Goal: Task Accomplishment & Management: Manage account settings

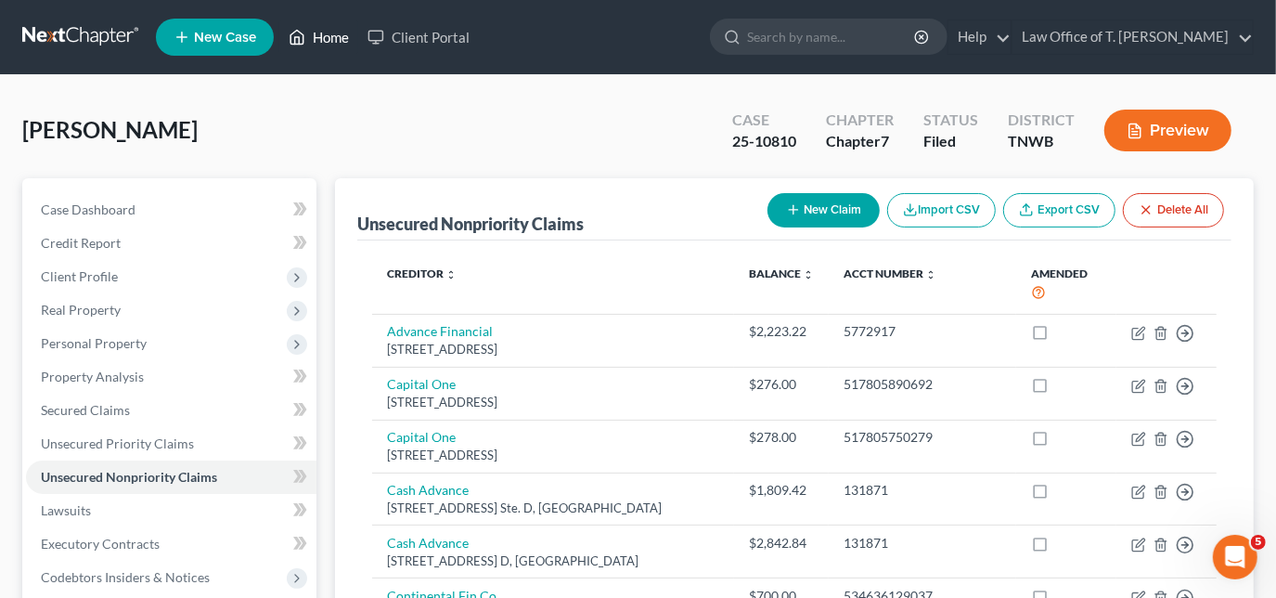
click at [317, 42] on link "Home" at bounding box center [318, 36] width 79 height 33
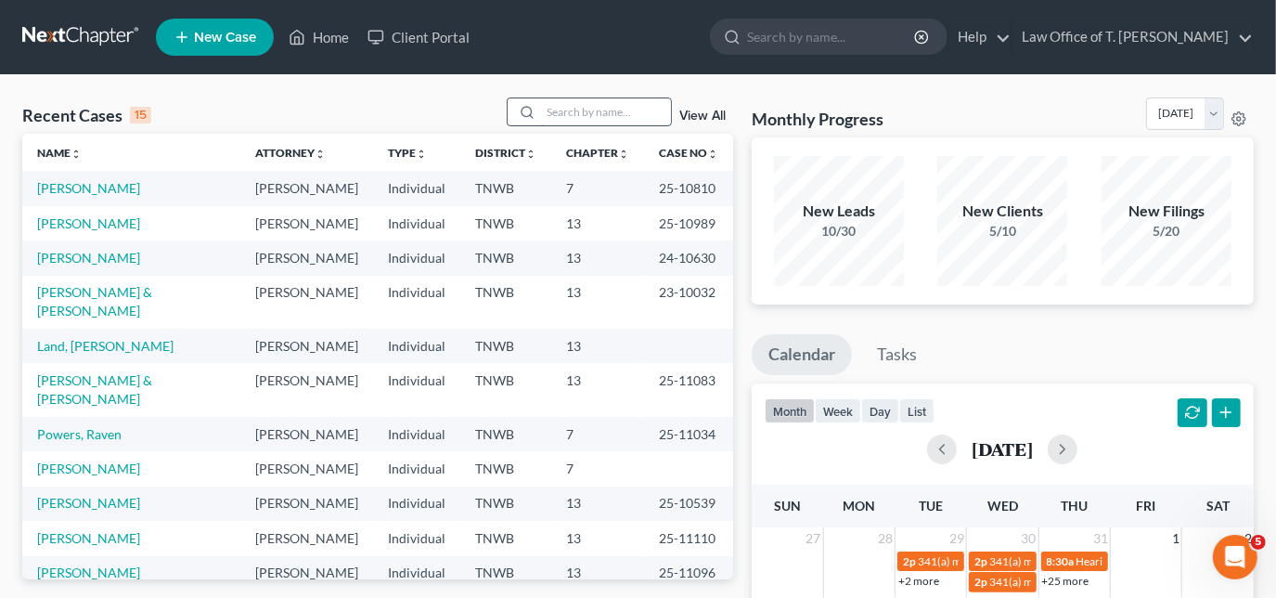
click at [583, 117] on input "search" at bounding box center [606, 111] width 130 height 27
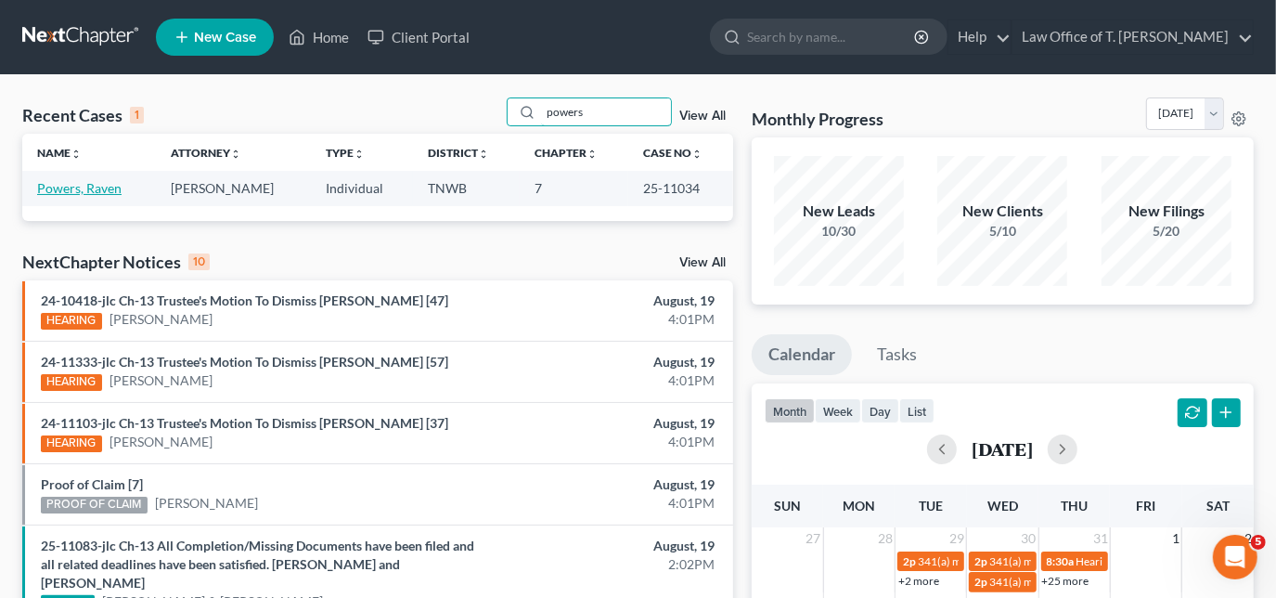
type input "powers"
click at [113, 191] on link "Powers, Raven" at bounding box center [79, 188] width 84 height 16
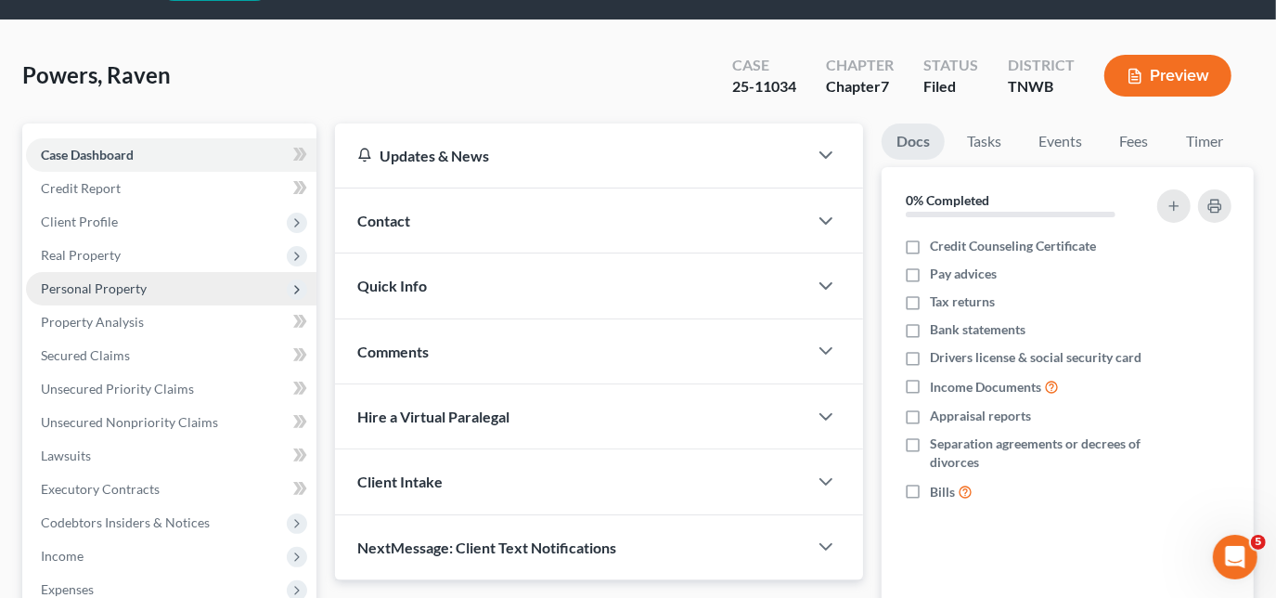
scroll to position [84, 0]
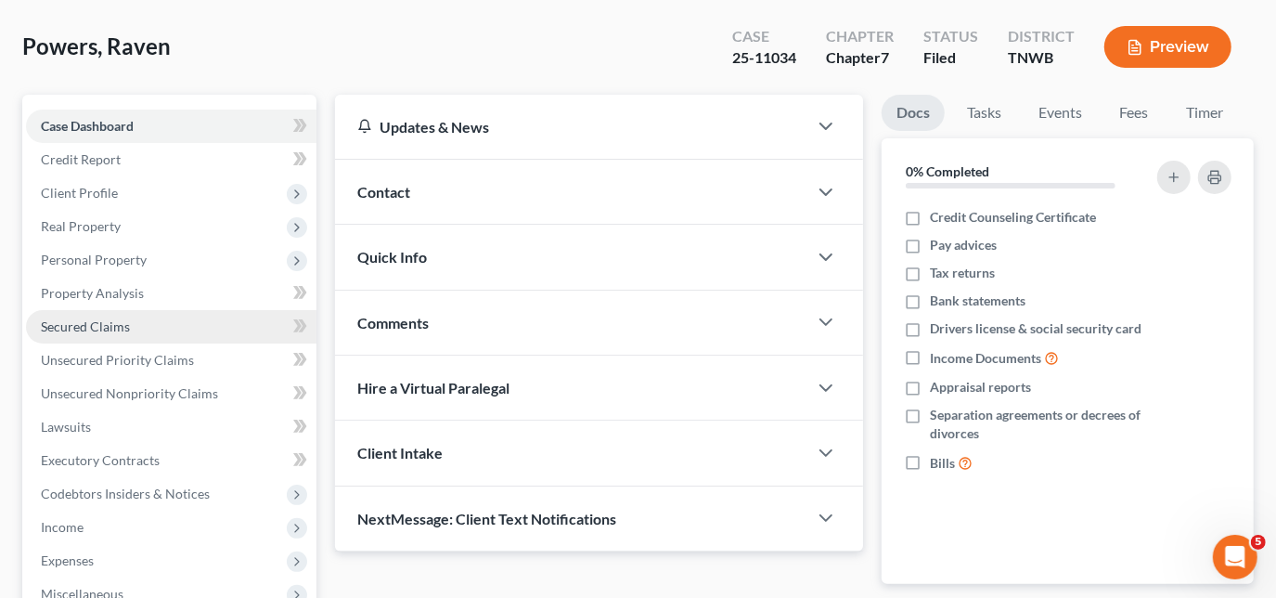
click at [103, 330] on span "Secured Claims" at bounding box center [85, 326] width 89 height 16
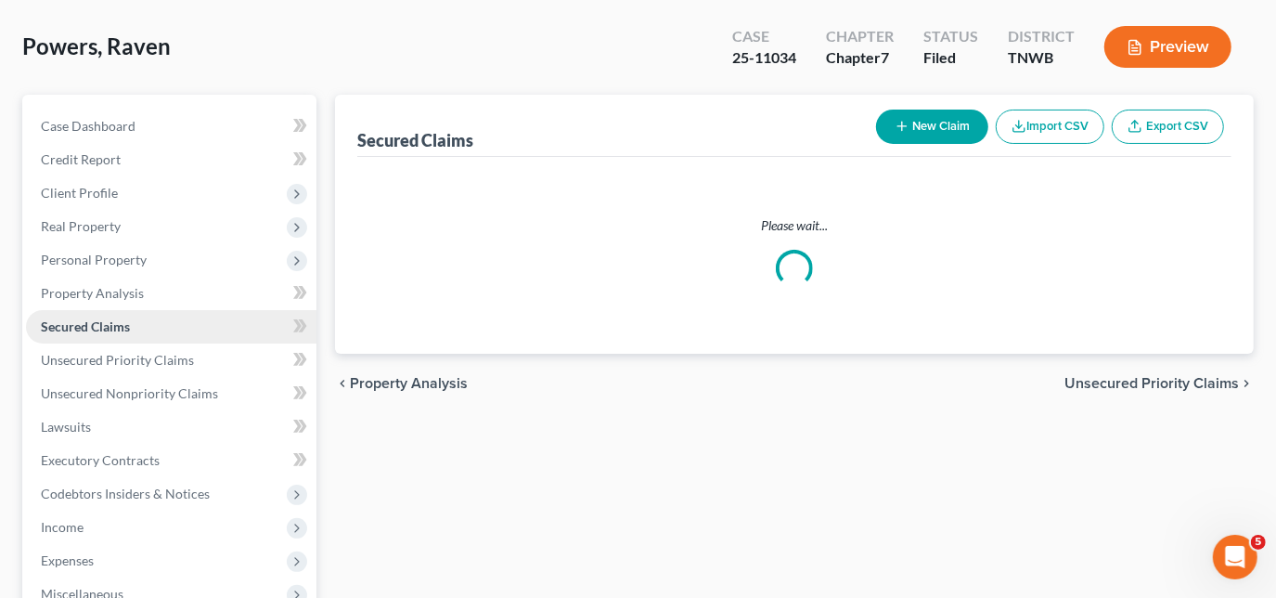
click at [103, 330] on span "Secured Claims" at bounding box center [85, 326] width 89 height 16
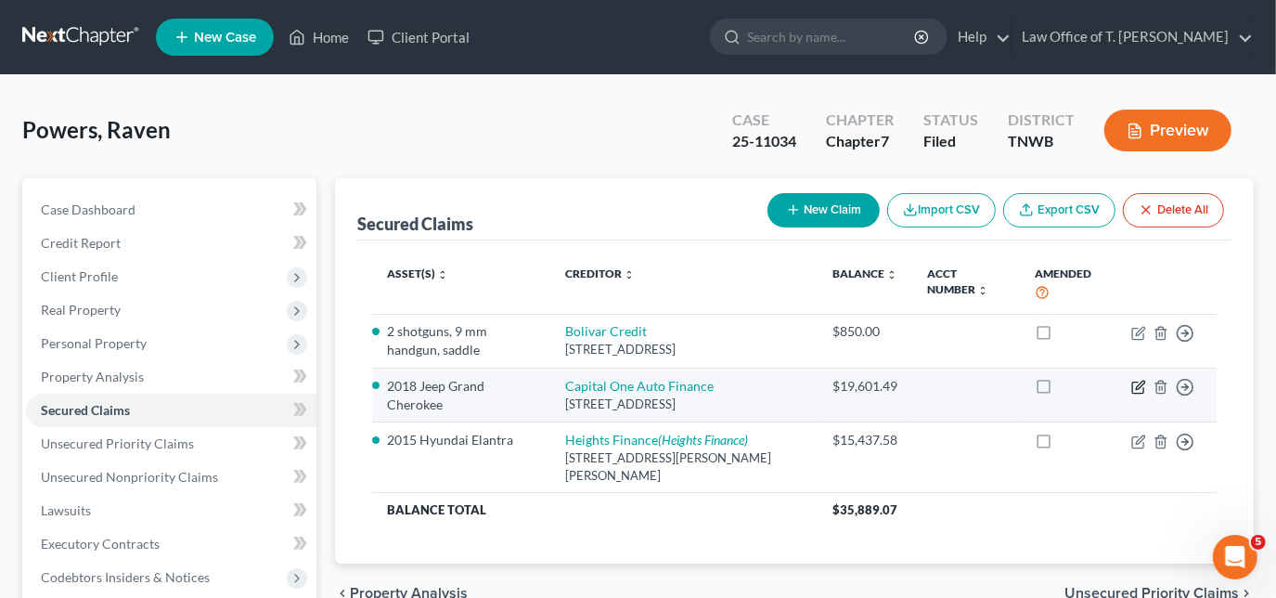
click at [1136, 387] on icon "button" at bounding box center [1138, 387] width 15 height 15
select select "4"
select select "2"
select select "0"
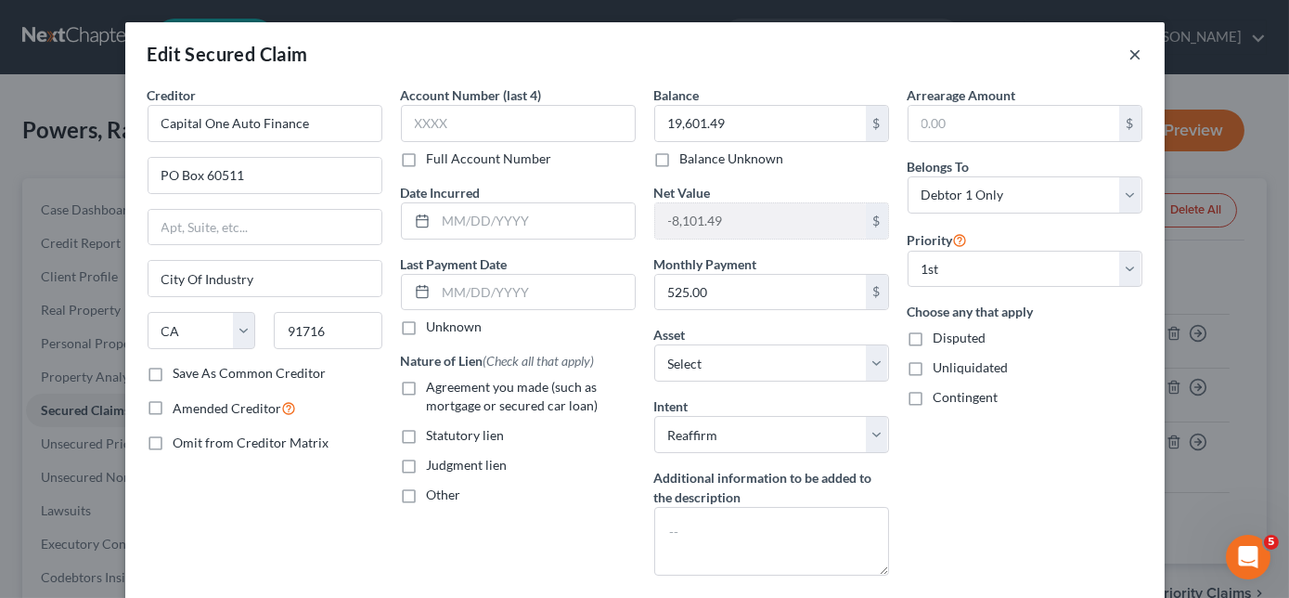
click at [1129, 61] on button "×" at bounding box center [1135, 54] width 13 height 22
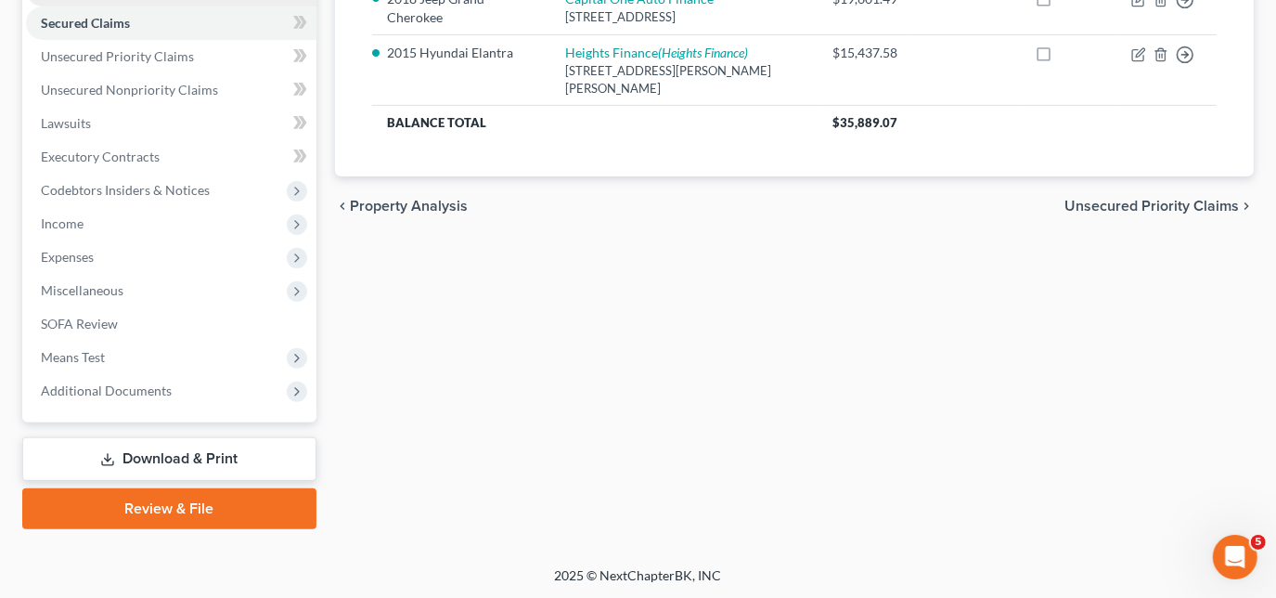
scroll to position [388, 0]
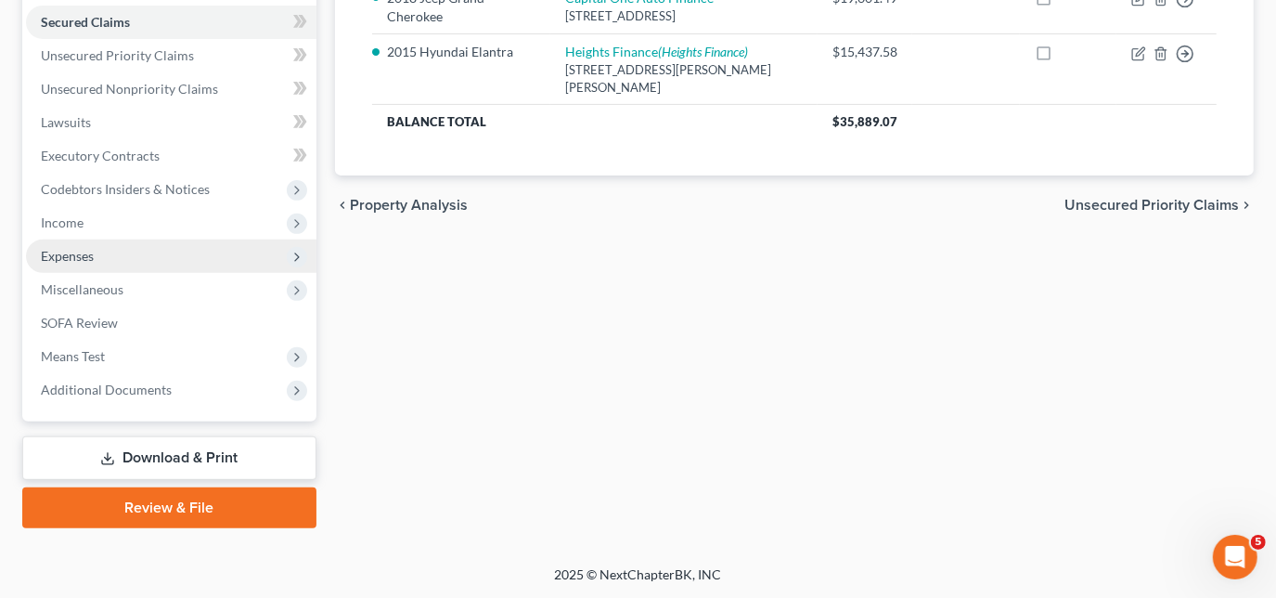
click at [86, 252] on span "Expenses" at bounding box center [67, 256] width 53 height 16
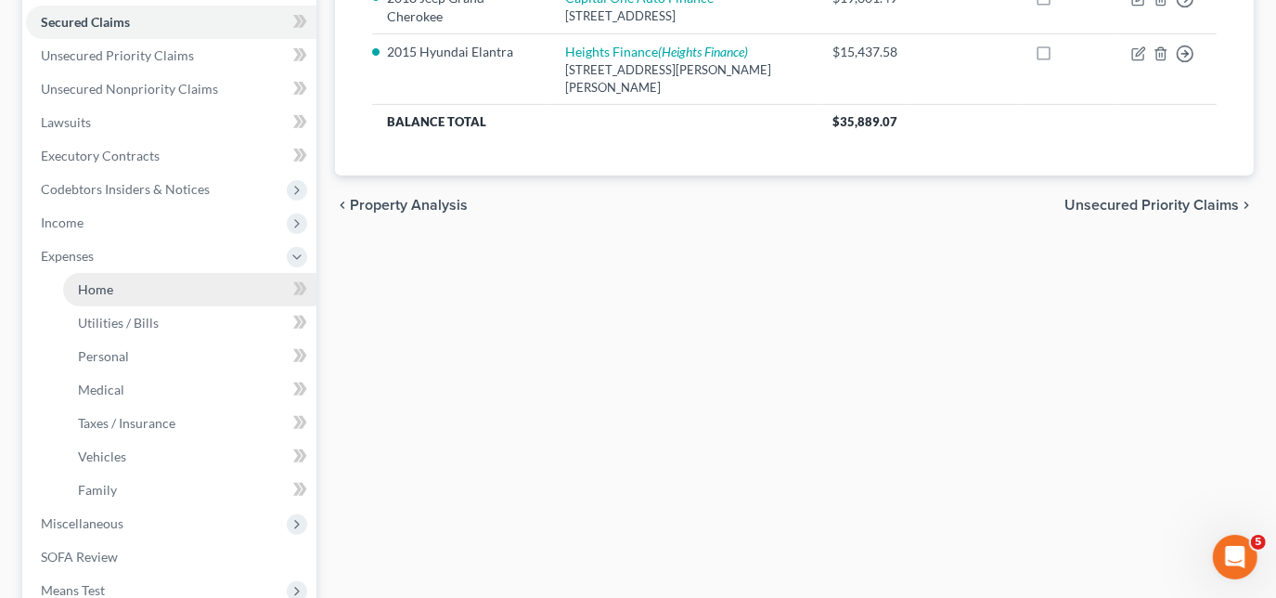
click at [95, 287] on span "Home" at bounding box center [95, 289] width 35 height 16
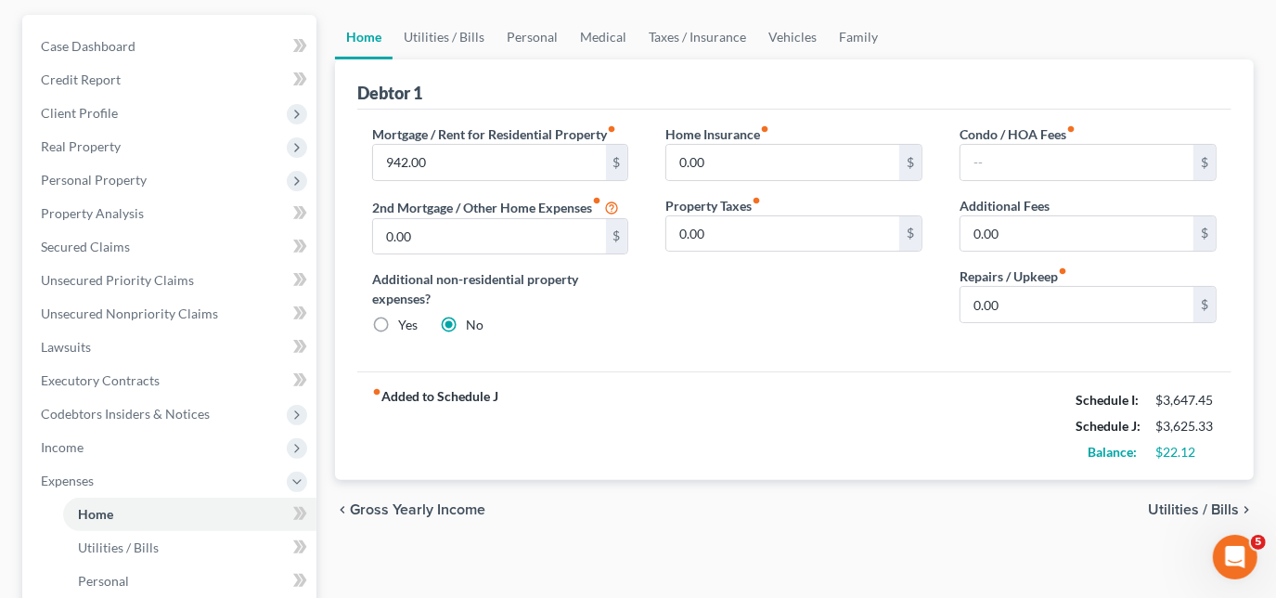
scroll to position [84, 0]
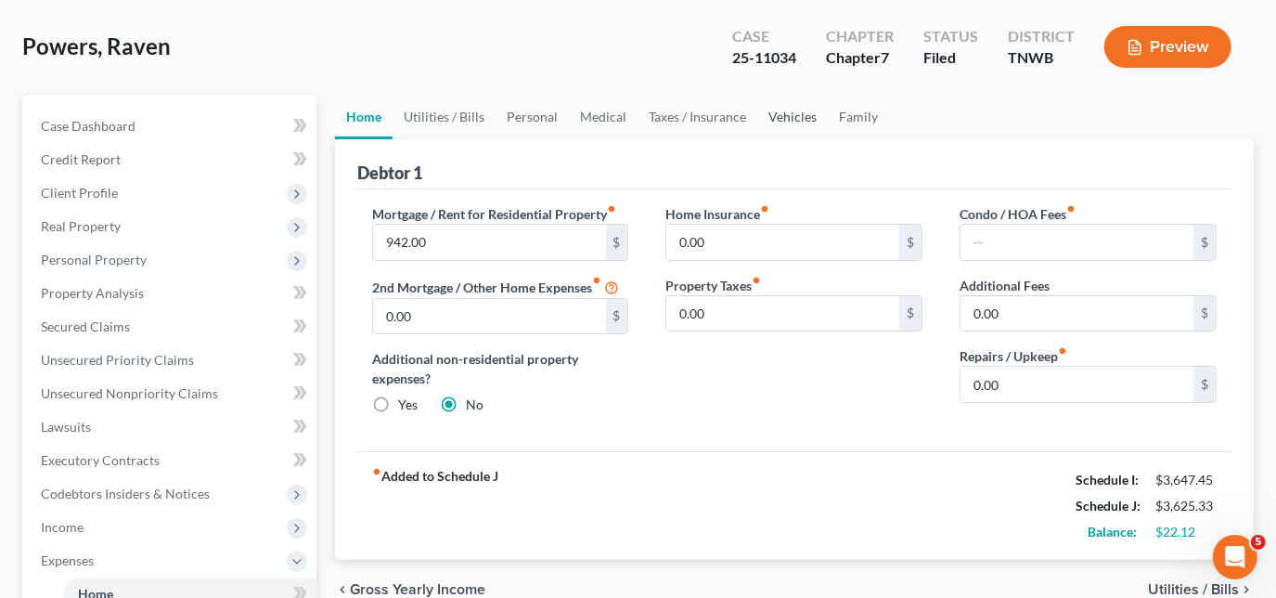
click at [781, 116] on link "Vehicles" at bounding box center [792, 117] width 71 height 45
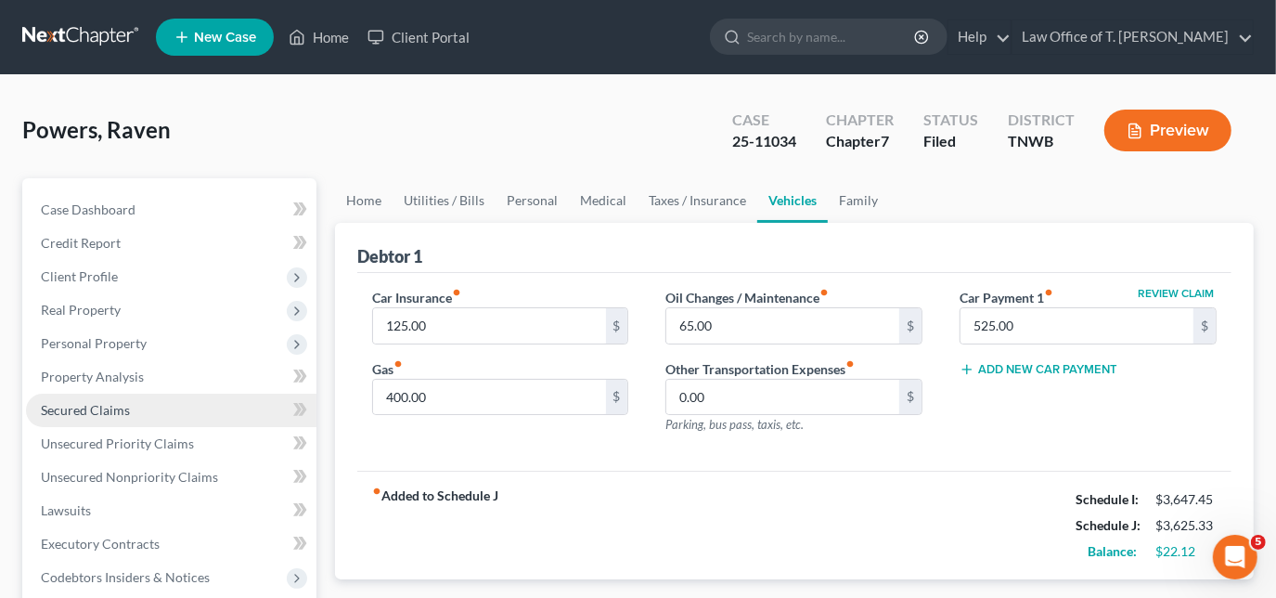
click at [102, 406] on span "Secured Claims" at bounding box center [85, 410] width 89 height 16
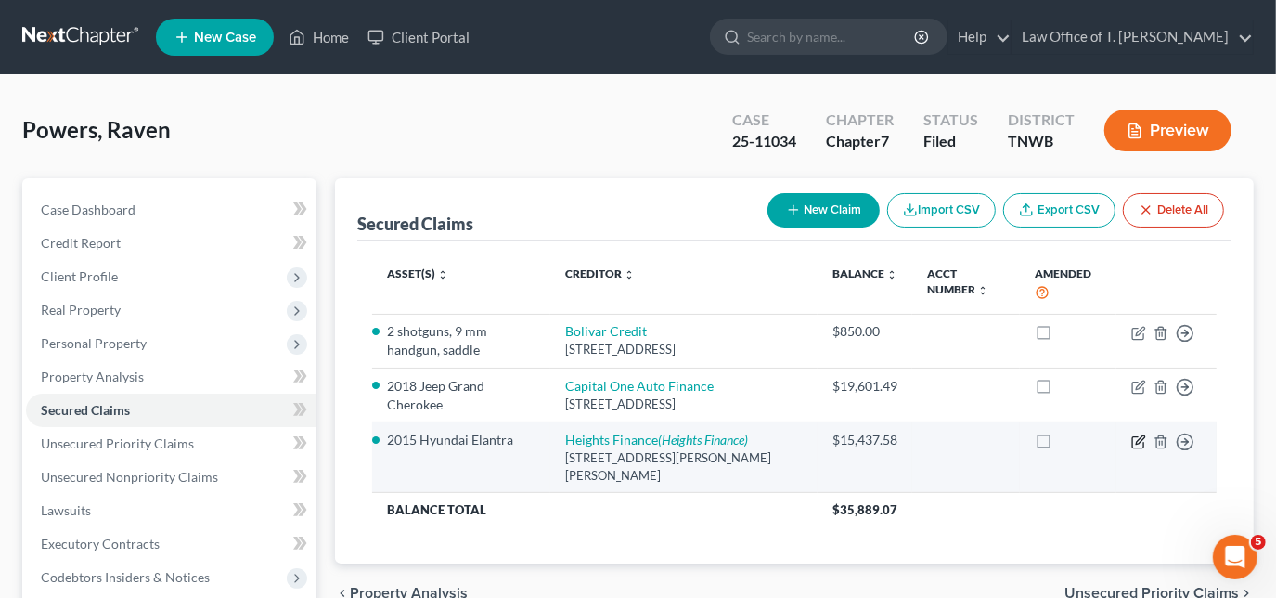
click at [1137, 444] on icon "button" at bounding box center [1140, 439] width 8 height 8
select select "44"
select select "2"
select select "0"
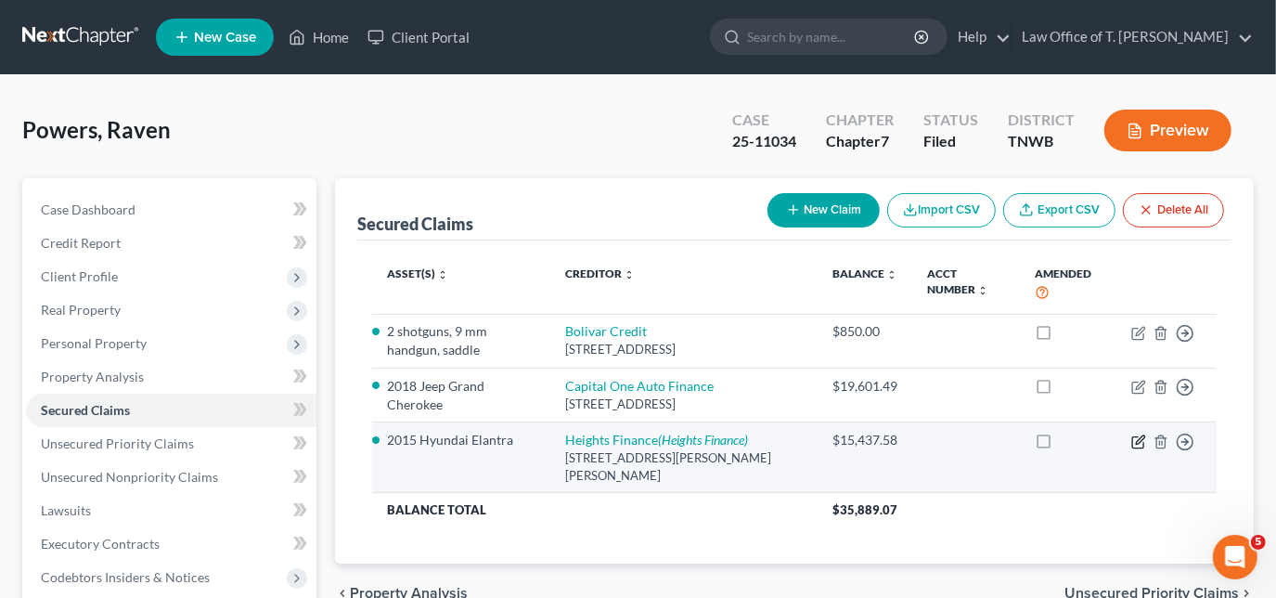
select select "0"
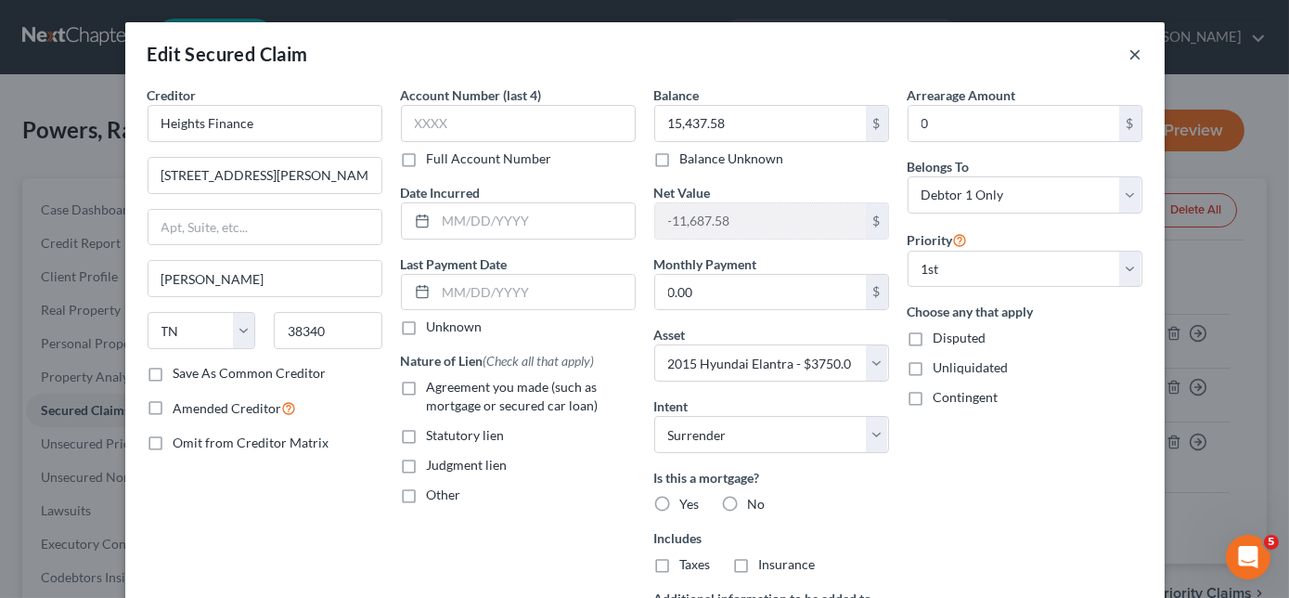
click at [1129, 56] on button "×" at bounding box center [1135, 54] width 13 height 22
